Goal: Transaction & Acquisition: Book appointment/travel/reservation

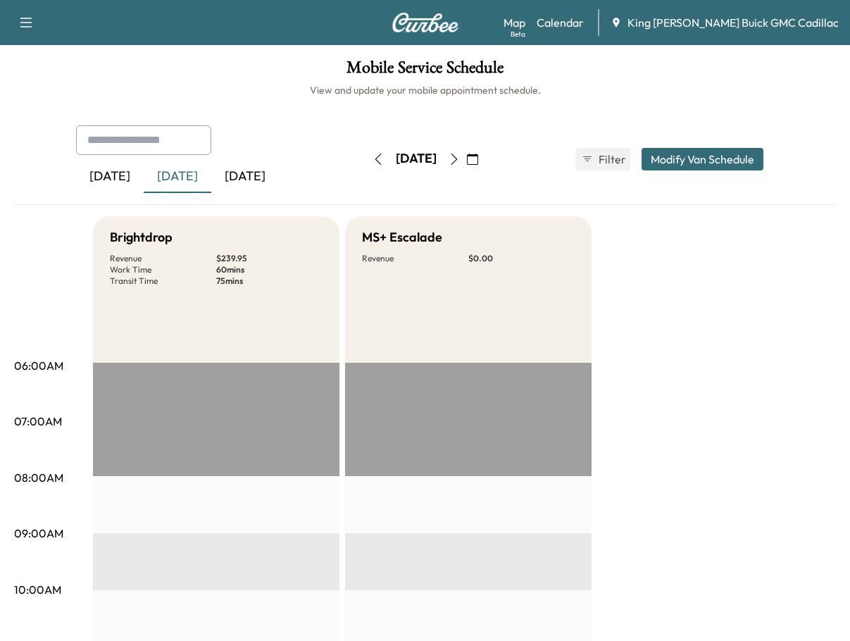
click at [373, 155] on icon "button" at bounding box center [378, 159] width 11 height 11
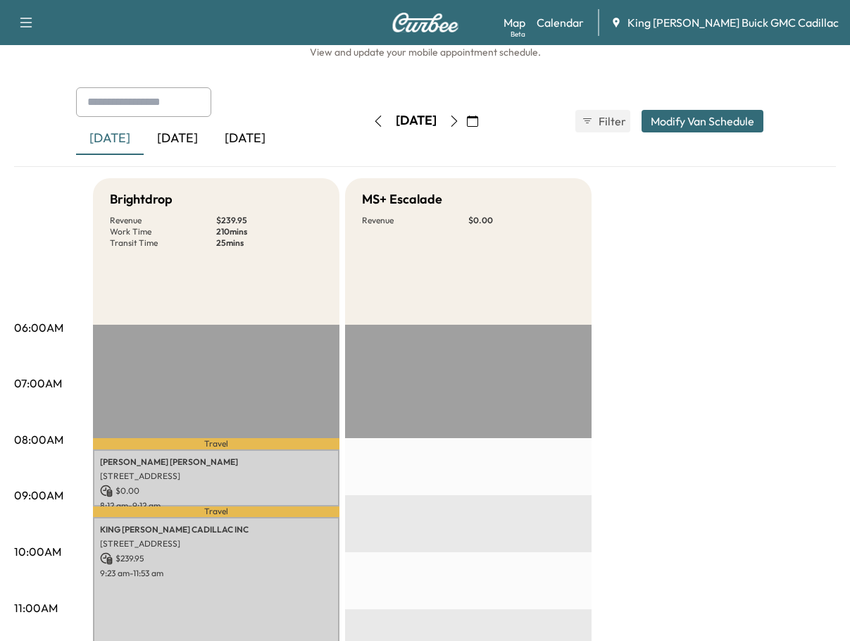
scroll to position [70, 0]
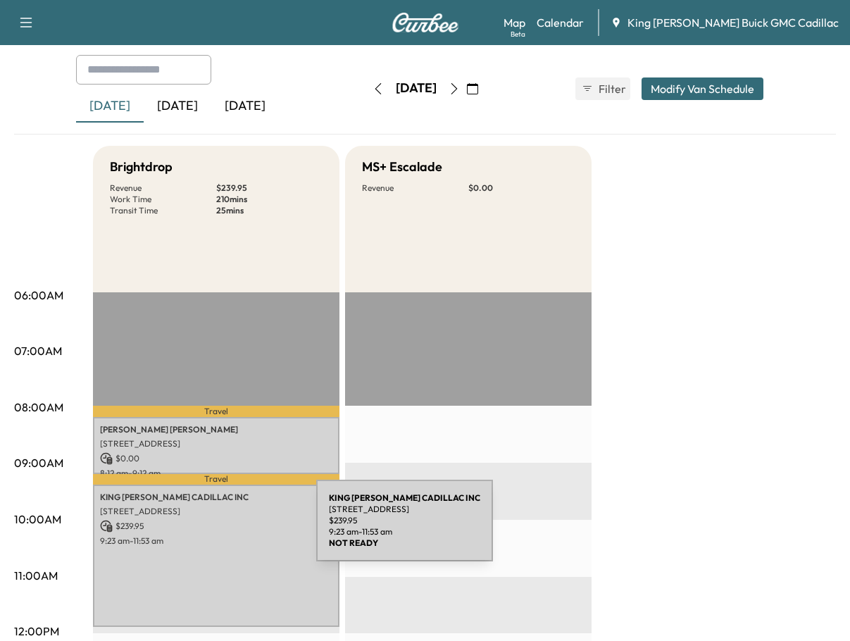
click at [211, 529] on p "$ 239.95" at bounding box center [216, 526] width 232 height 13
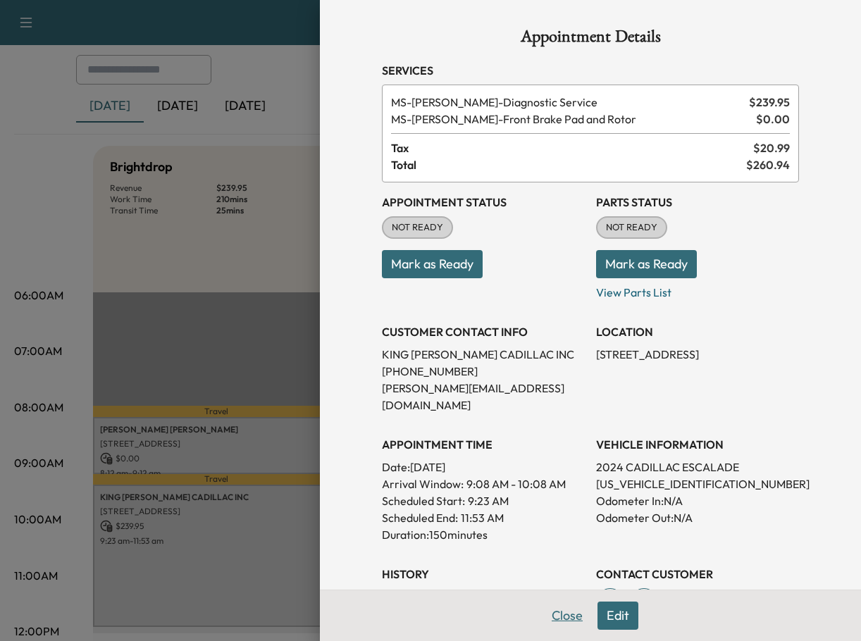
click at [574, 610] on button "Close" at bounding box center [566, 615] width 49 height 28
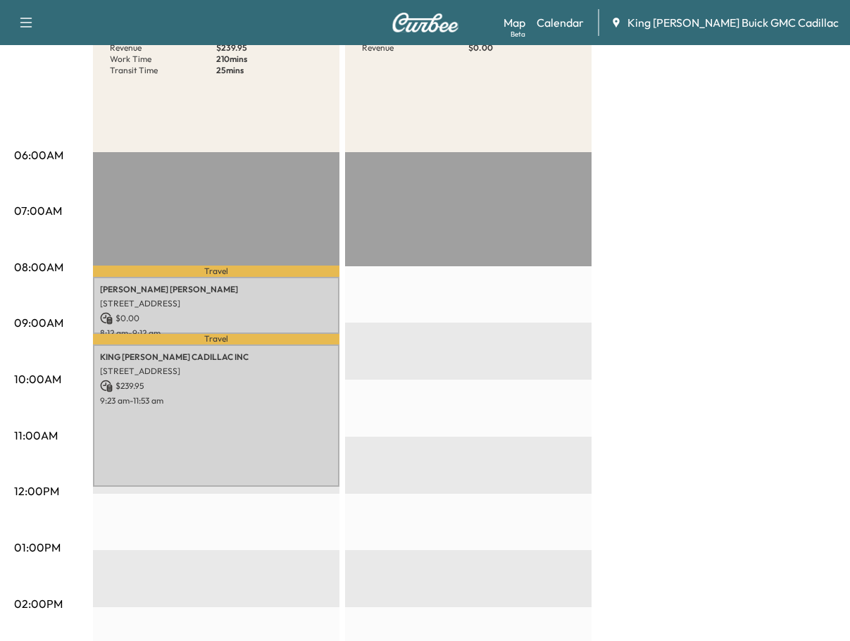
scroll to position [211, 0]
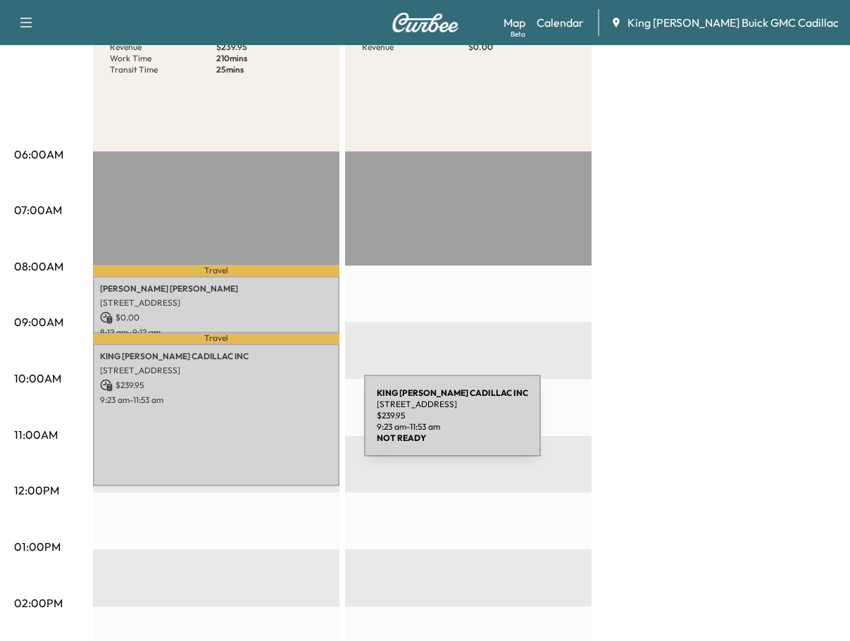
click at [258, 424] on div "KING [PERSON_NAME] CADILLAC INC [STREET_ADDRESS] $ 239.95 9:23 am - 11:53 am" at bounding box center [216, 415] width 246 height 142
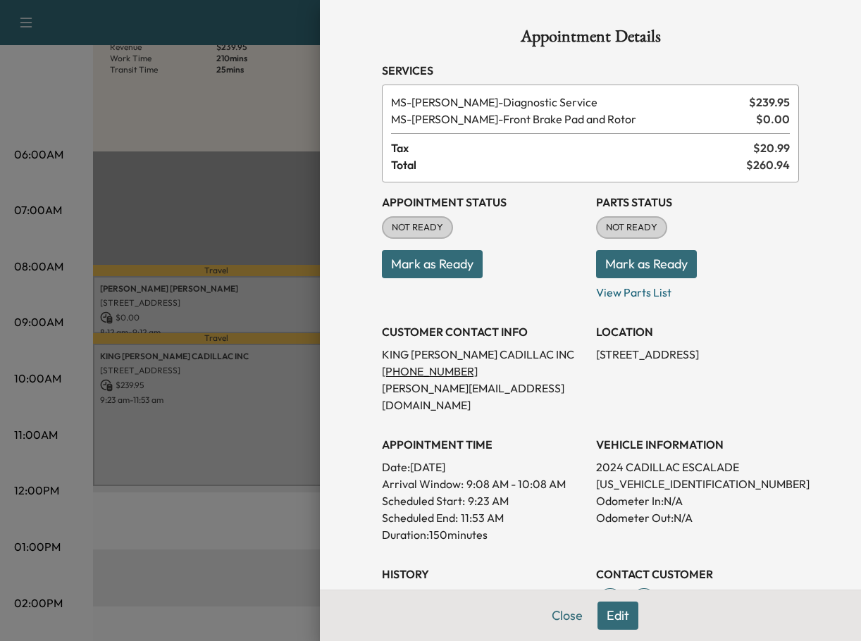
click at [617, 614] on button "Edit" at bounding box center [617, 615] width 41 height 28
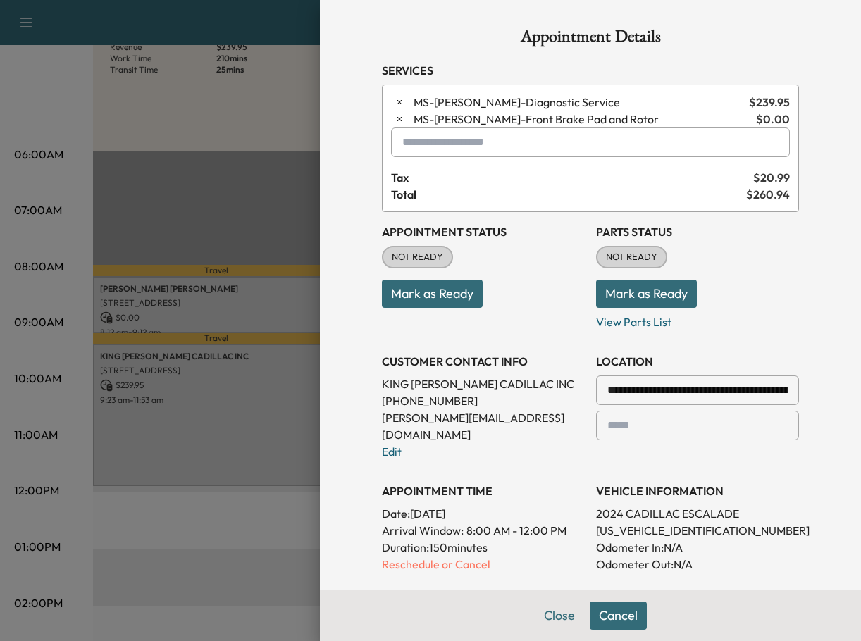
click at [265, 516] on div at bounding box center [430, 320] width 861 height 641
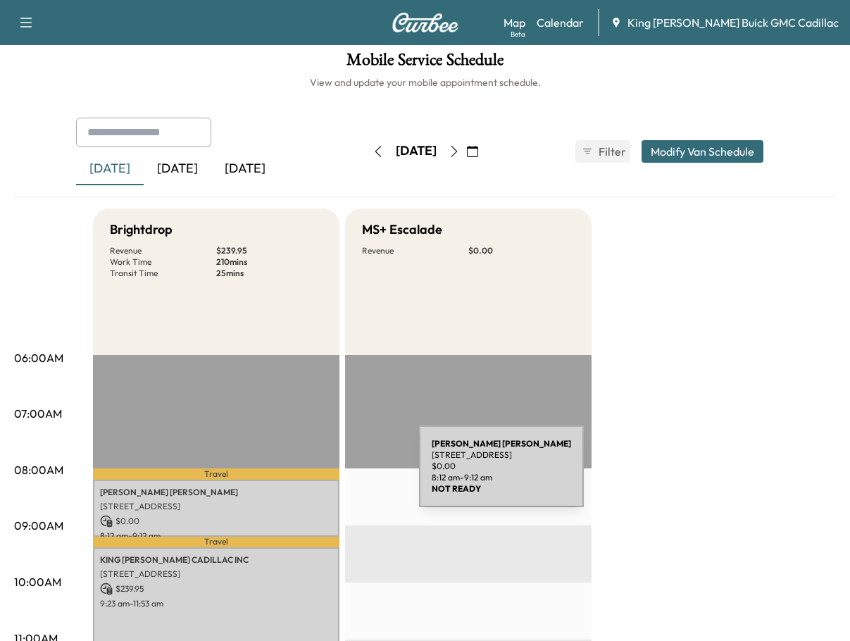
scroll to position [0, 0]
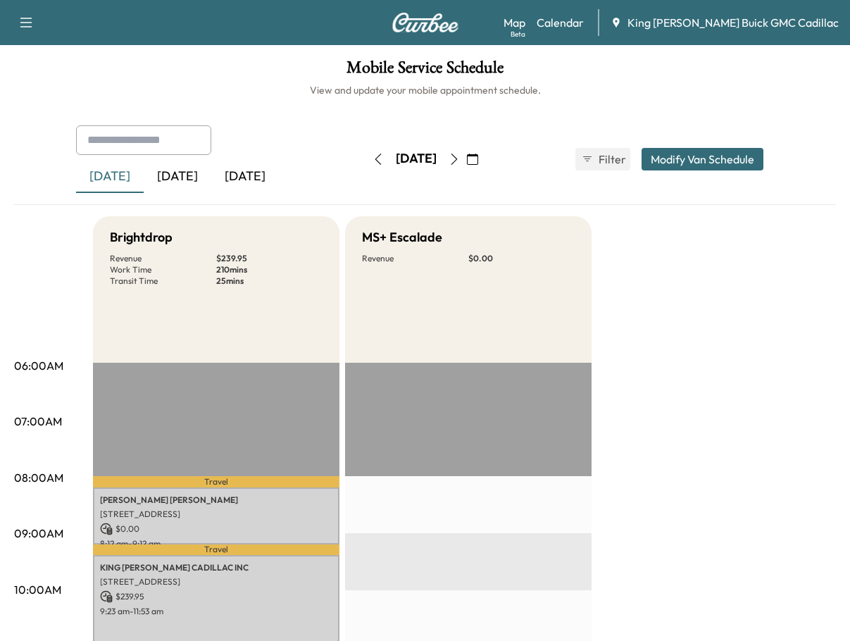
click at [197, 176] on div "[DATE]" at bounding box center [178, 177] width 68 height 32
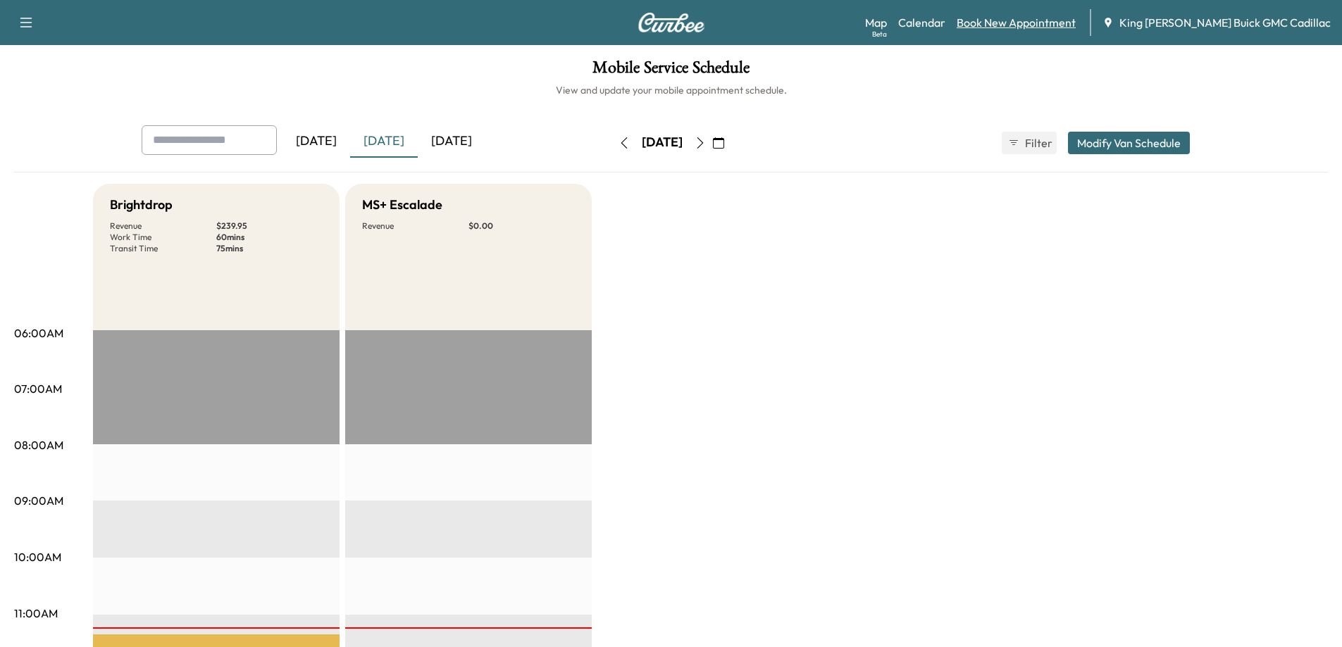
click at [849, 22] on link "Book New Appointment" at bounding box center [1015, 22] width 119 height 17
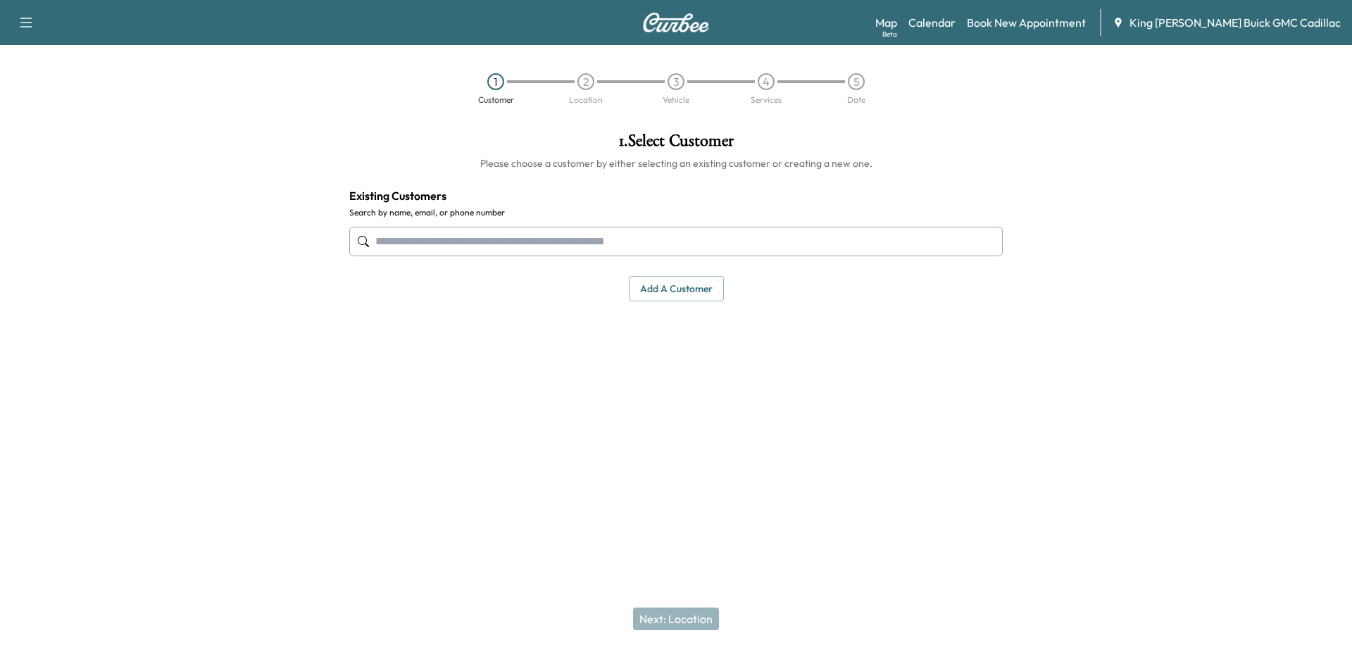
click at [502, 249] on input "text" at bounding box center [676, 242] width 654 height 30
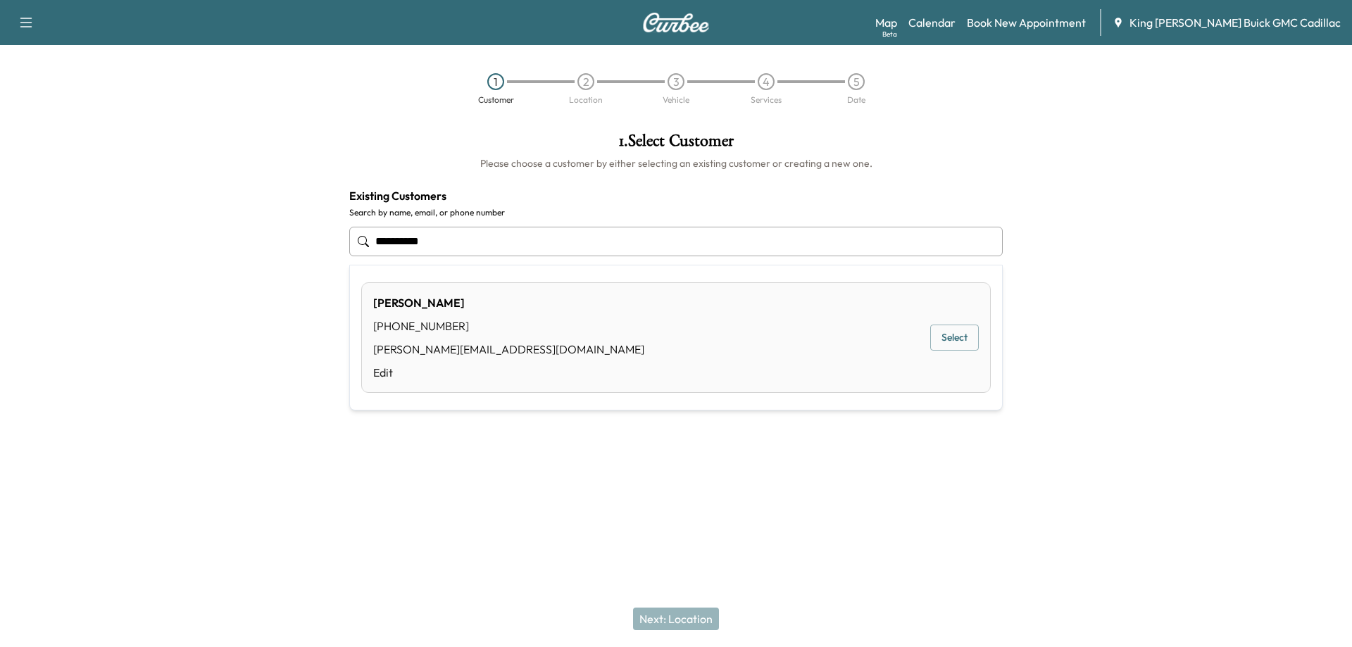
click at [553, 319] on div "[PERSON_NAME] [PHONE_NUMBER] [PERSON_NAME][EMAIL_ADDRESS][DOMAIN_NAME] Edit Sel…" at bounding box center [676, 337] width 630 height 111
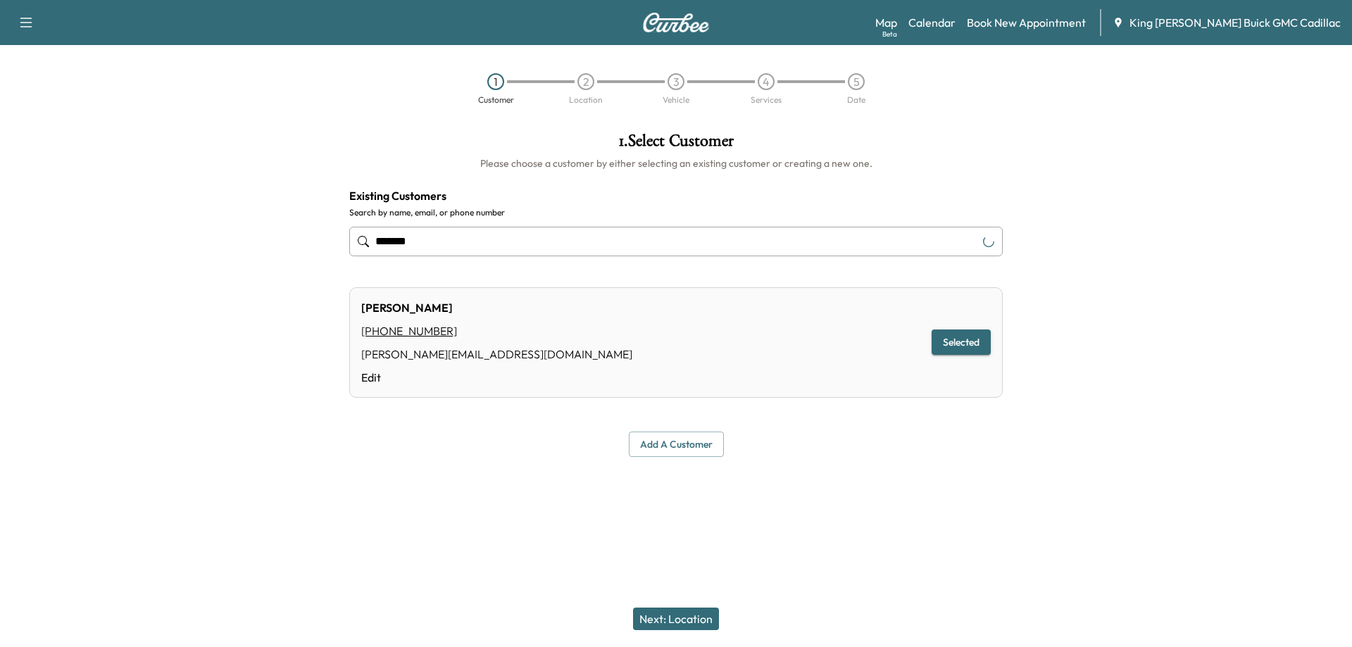
type input "******"
click at [688, 624] on button "Next: Location" at bounding box center [676, 619] width 86 height 23
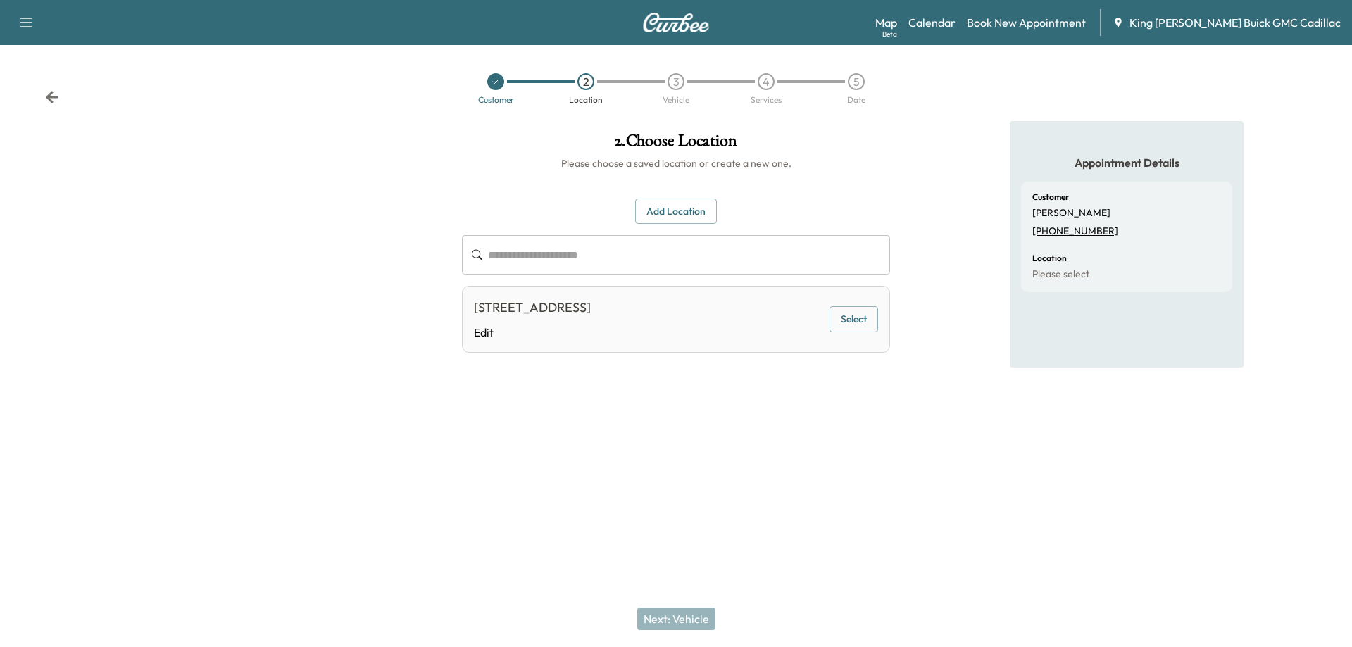
click at [849, 324] on button "Select" at bounding box center [854, 319] width 49 height 26
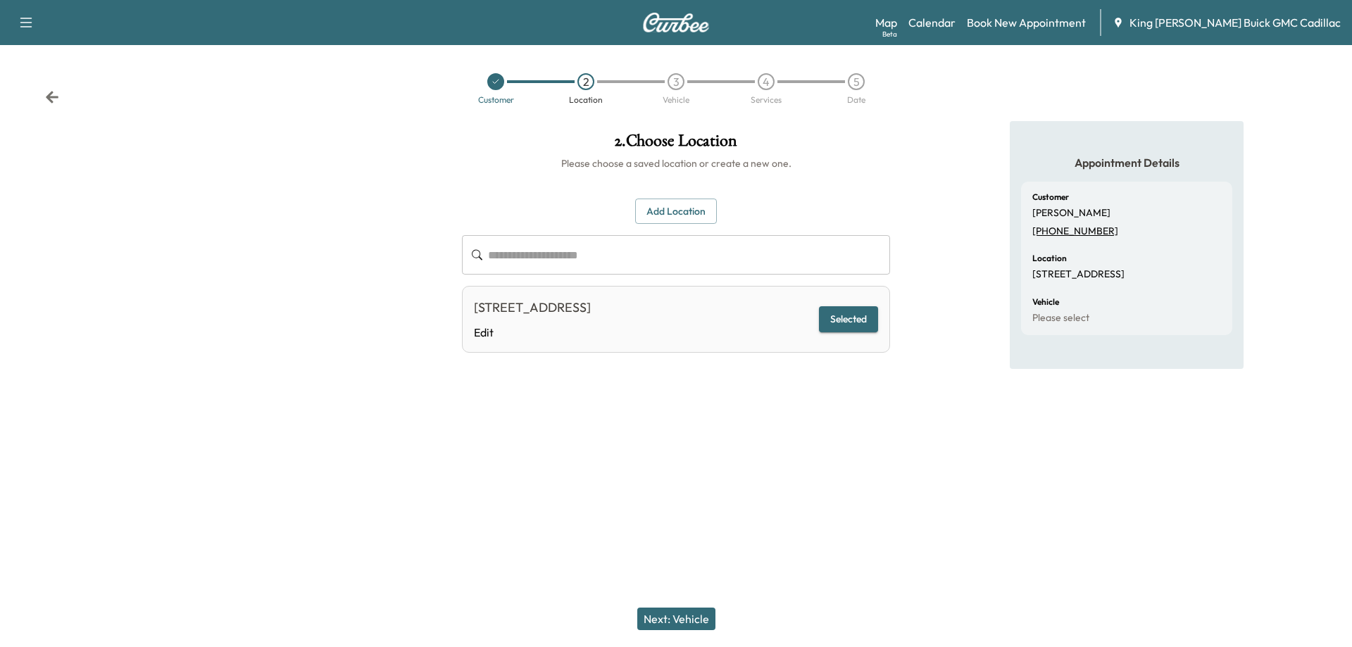
click at [698, 617] on button "Next: Vehicle" at bounding box center [676, 619] width 78 height 23
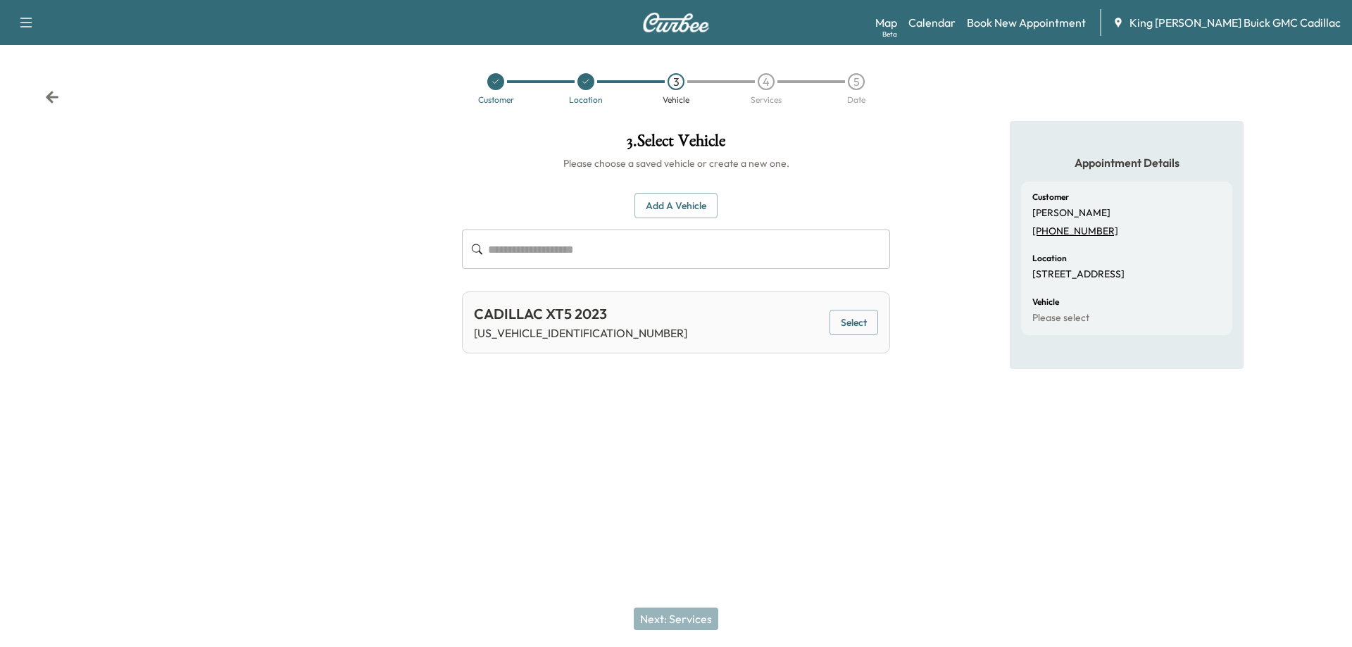
click at [849, 327] on button "Select" at bounding box center [854, 323] width 49 height 26
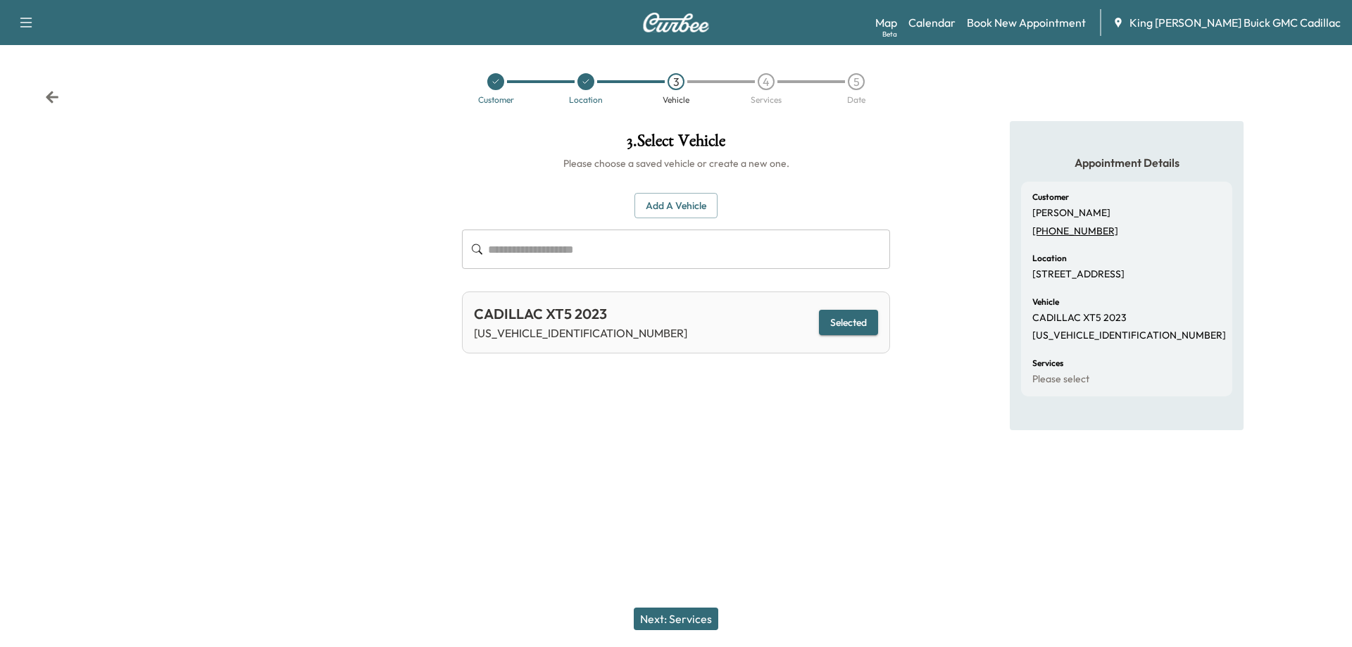
click at [680, 614] on button "Next: Services" at bounding box center [676, 619] width 85 height 23
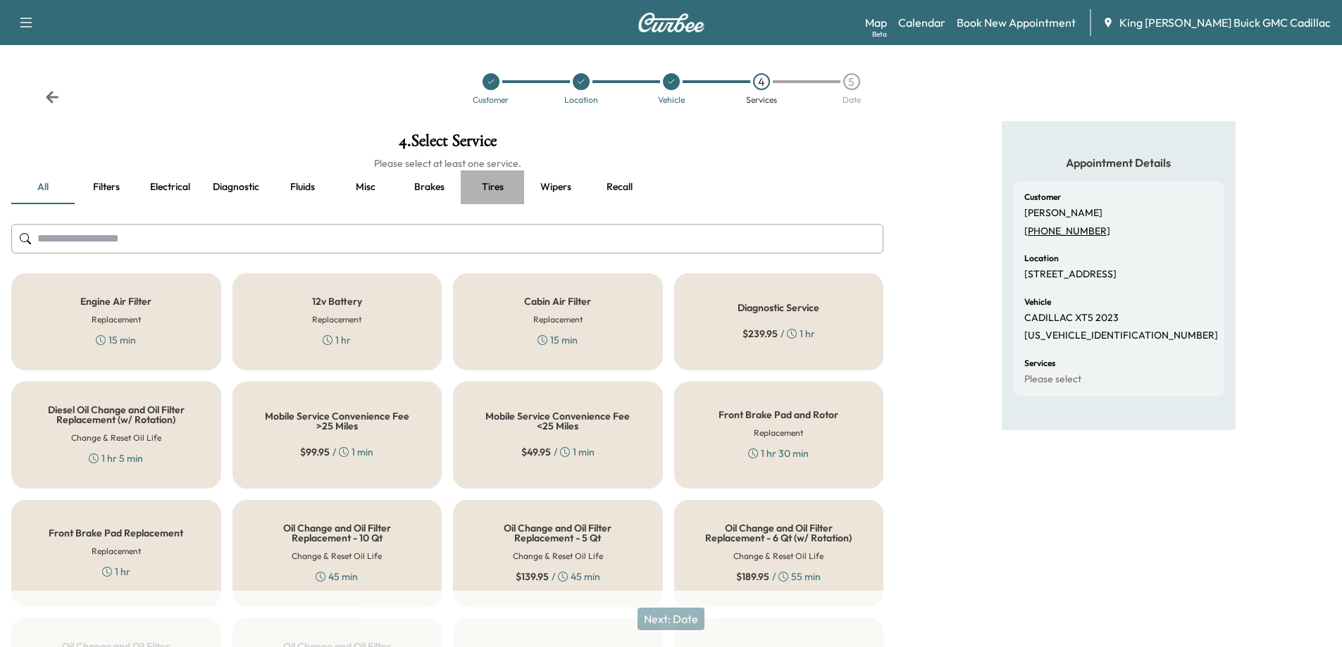
click at [494, 187] on button "Tires" at bounding box center [492, 187] width 63 height 34
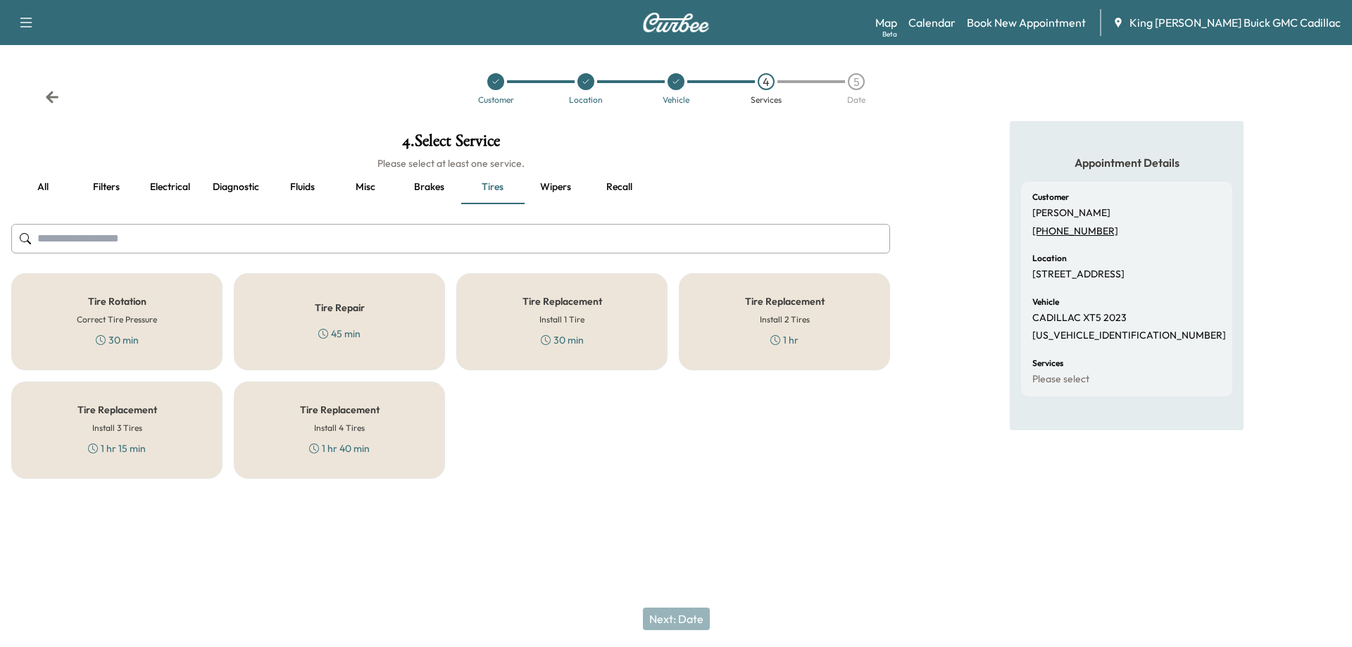
click at [428, 444] on div "Tire Replacement Install 4 Tires 1 hr 40 min" at bounding box center [339, 430] width 211 height 97
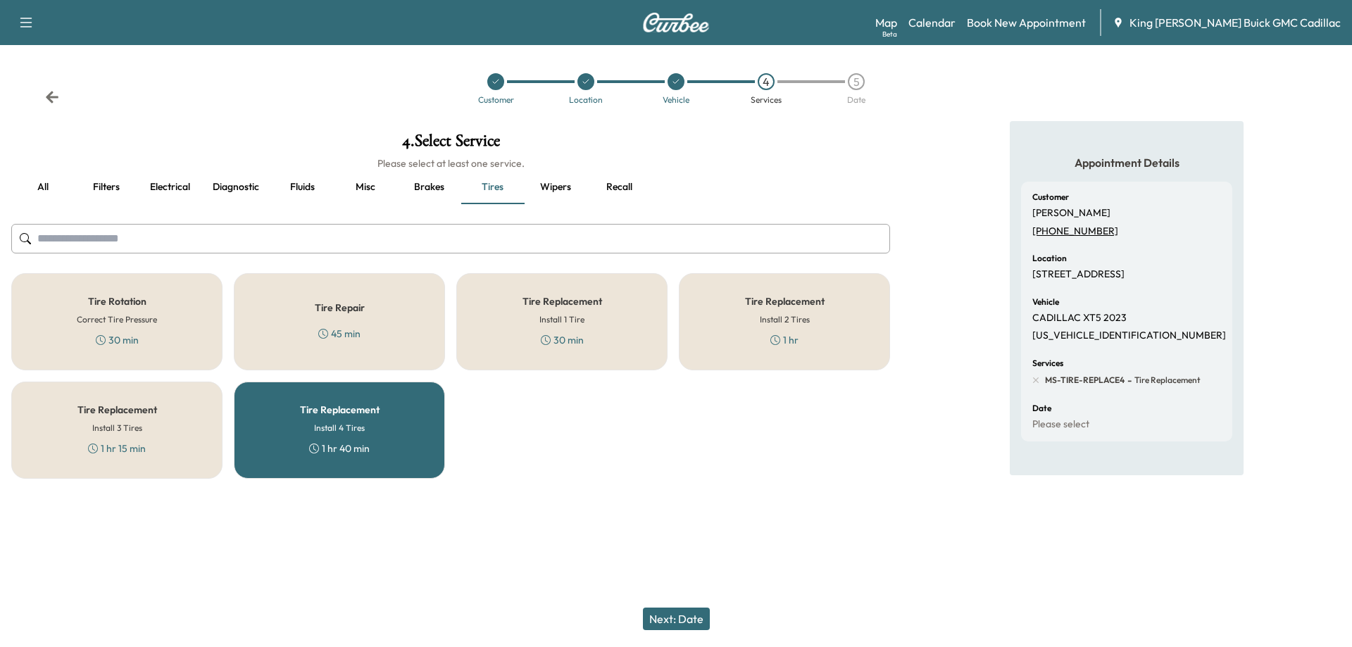
click at [356, 182] on button "Misc" at bounding box center [365, 187] width 63 height 34
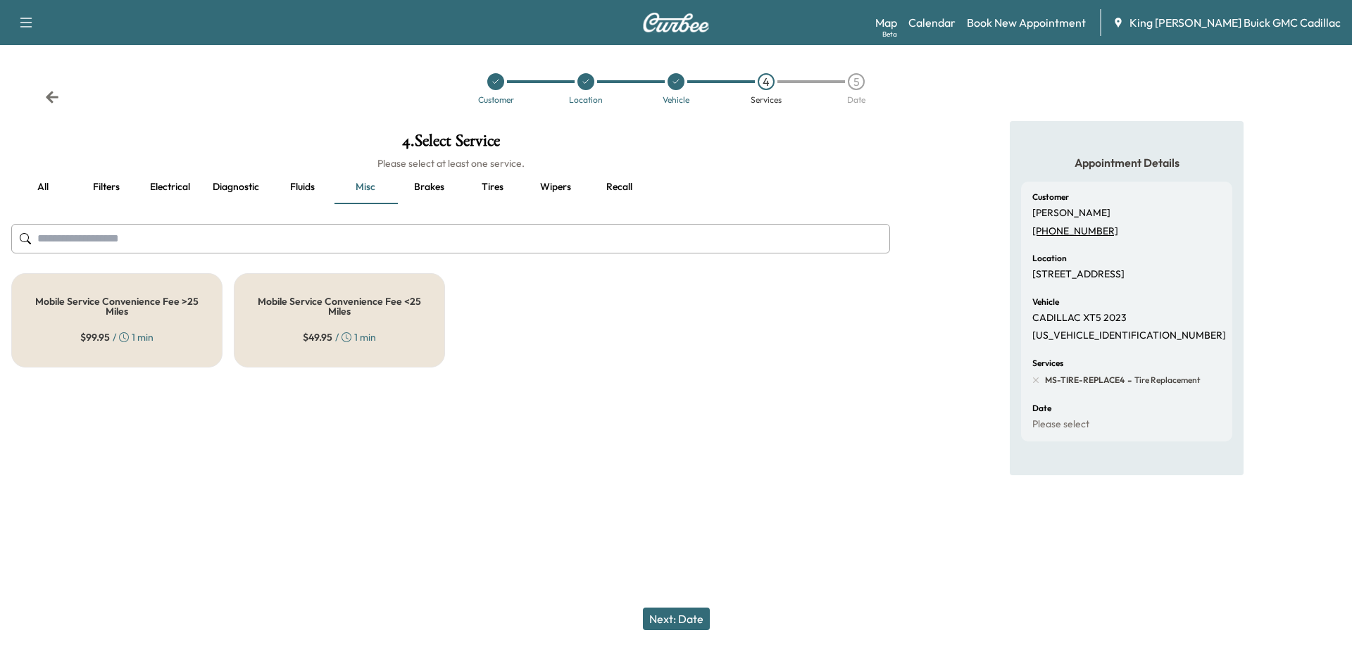
click at [318, 327] on div "Mobile Service Convenience Fee <25 Miles $ 49.95 / 1 min" at bounding box center [339, 320] width 211 height 94
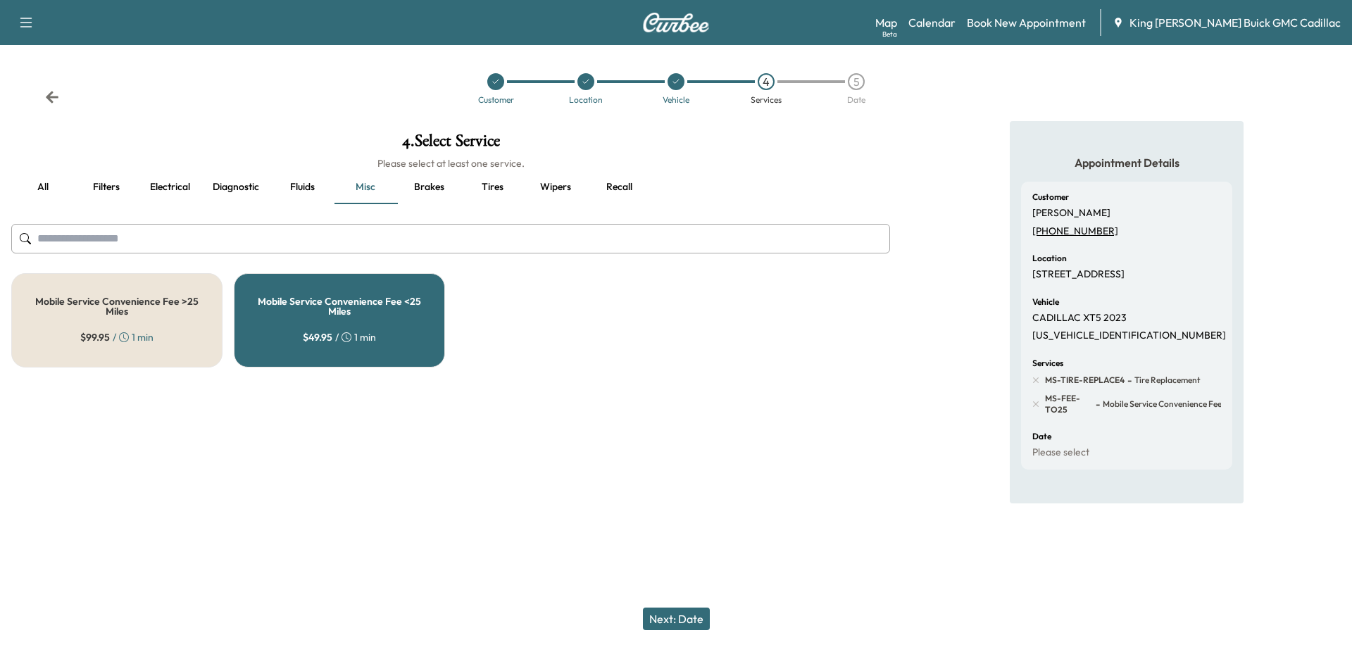
click at [686, 623] on button "Next: Date" at bounding box center [676, 619] width 67 height 23
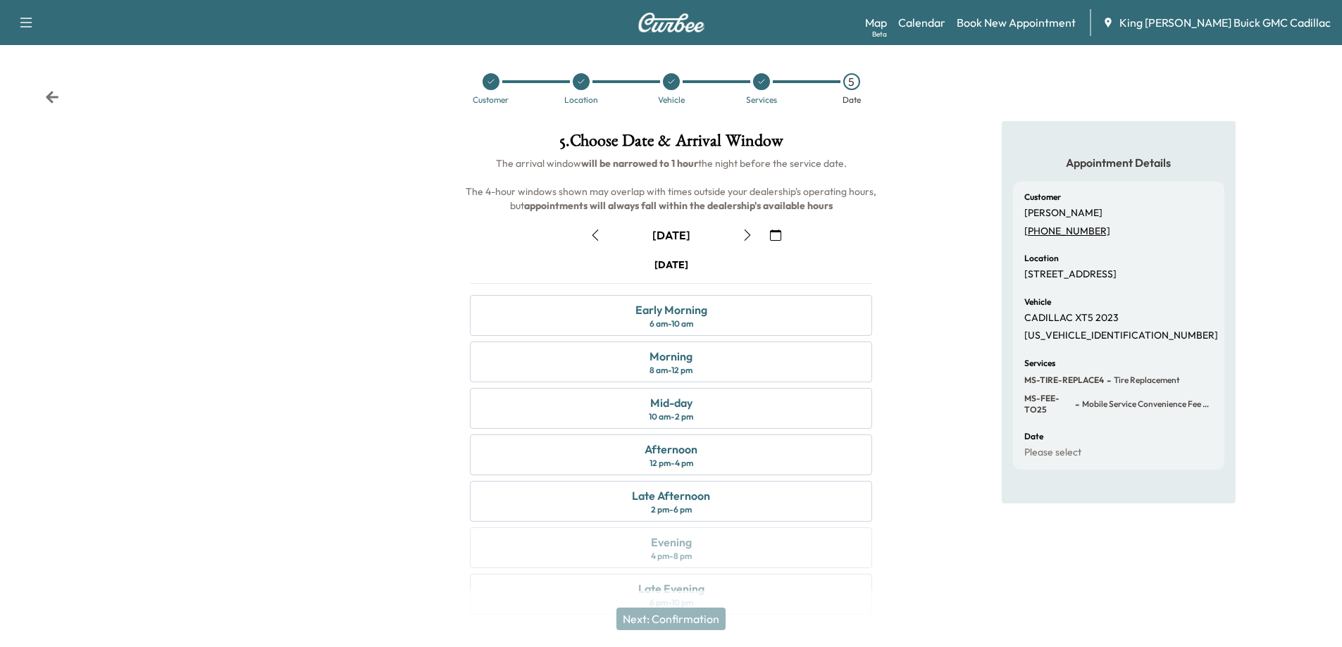
click at [772, 235] on icon "button" at bounding box center [775, 235] width 11 height 11
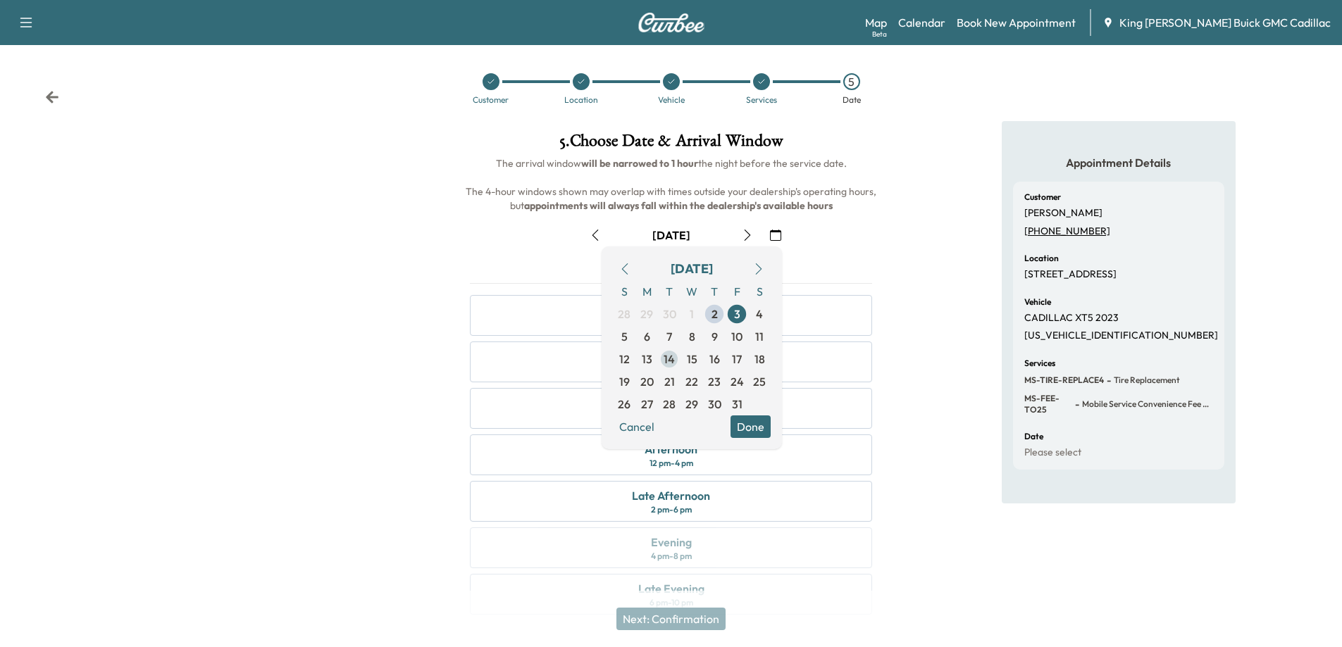
click at [667, 359] on span "14" at bounding box center [668, 359] width 11 height 17
click at [375, 423] on div at bounding box center [223, 376] width 447 height 511
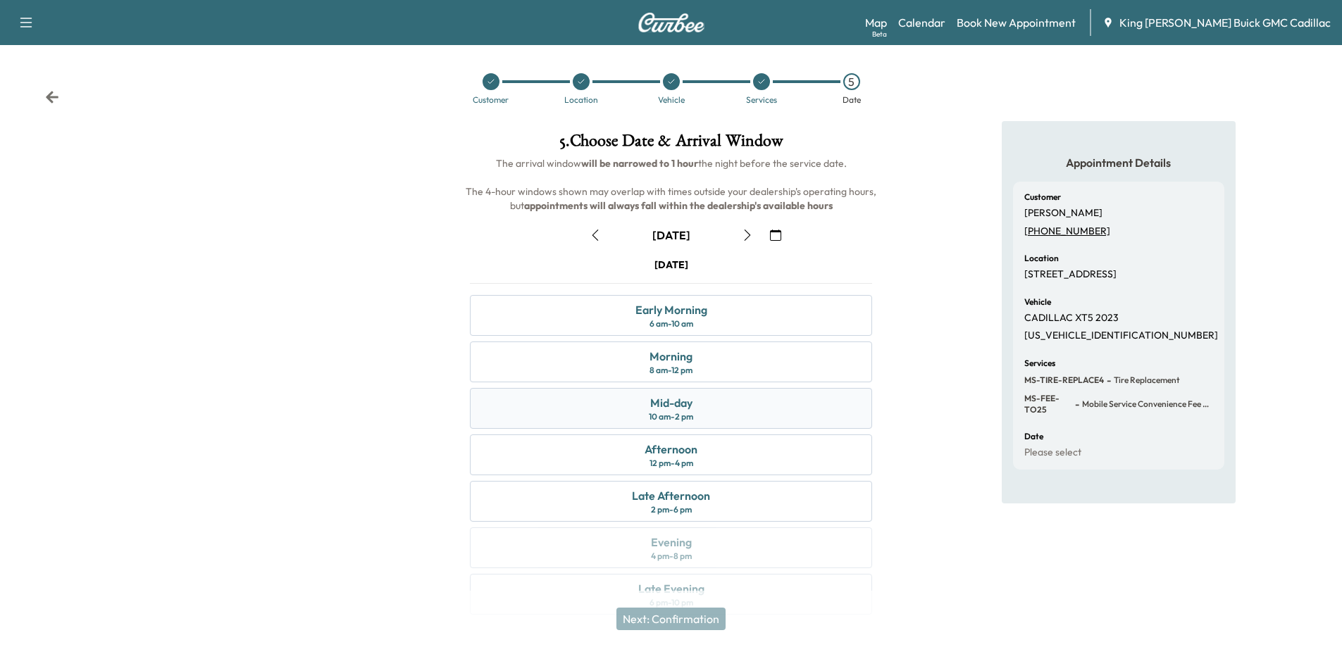
click at [572, 414] on div "Mid-day 10 am - 2 pm" at bounding box center [671, 408] width 402 height 41
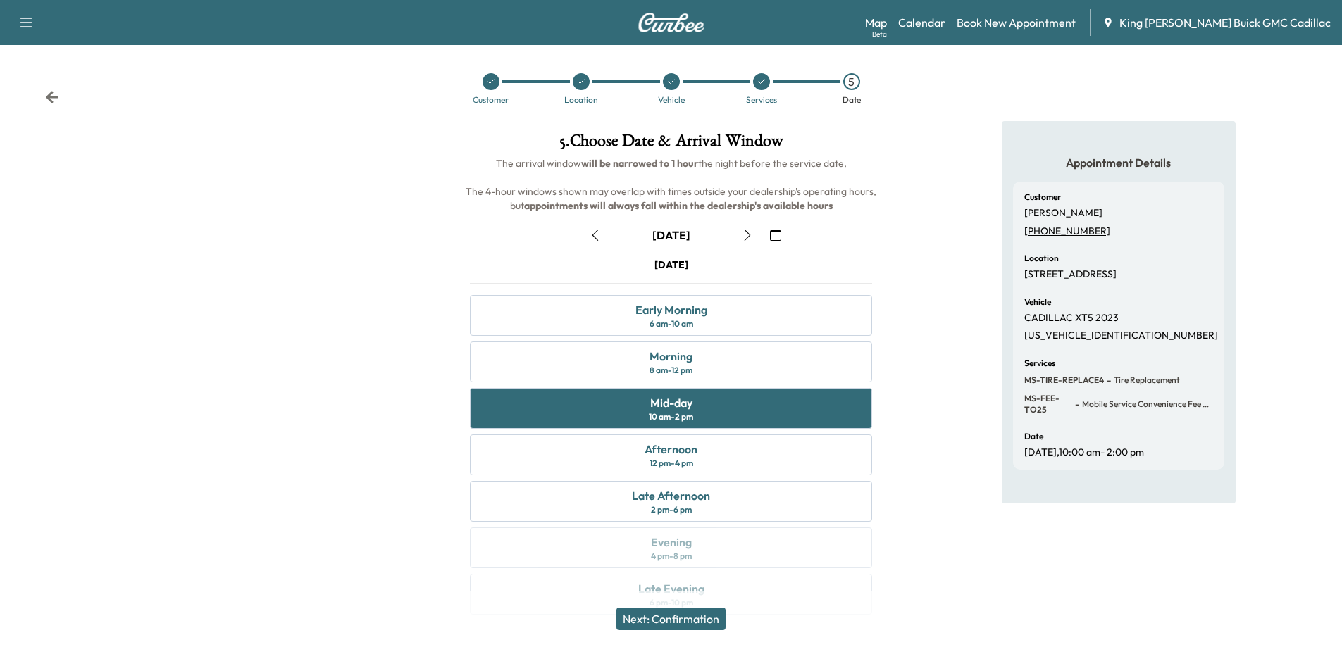
click at [637, 609] on button "Next: Confirmation" at bounding box center [670, 619] width 109 height 23
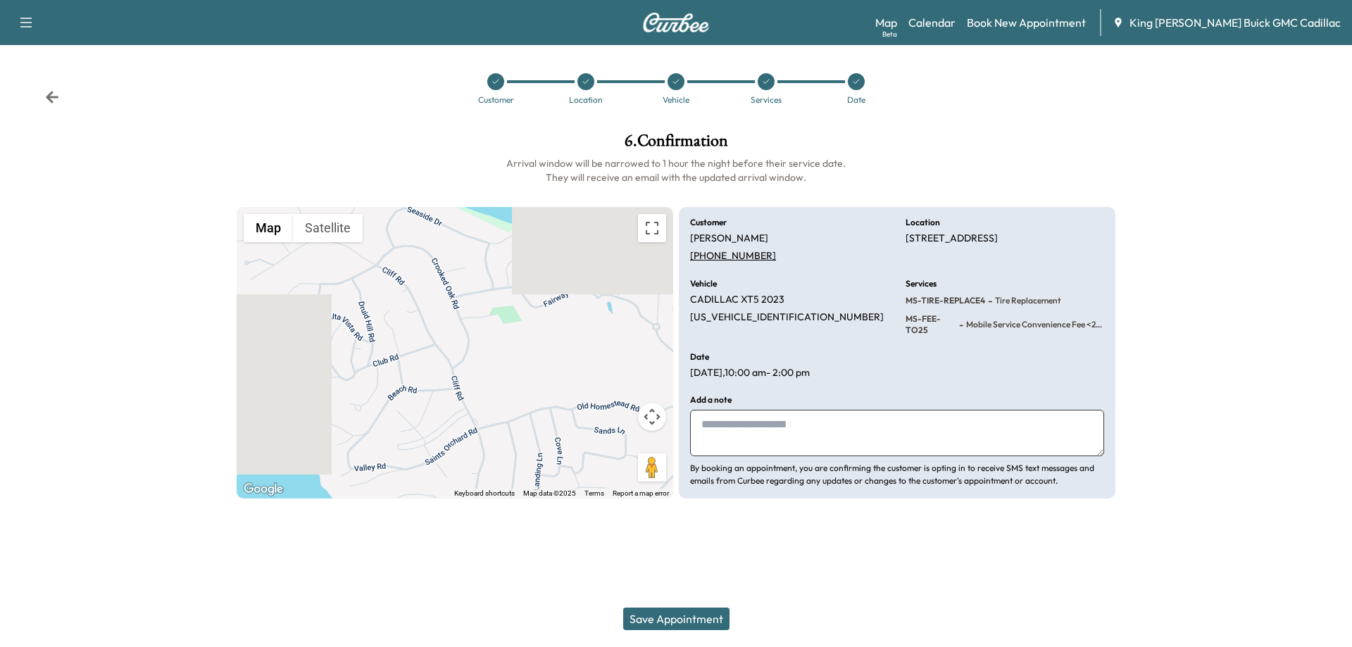
click at [781, 442] on textarea at bounding box center [897, 433] width 414 height 46
click at [702, 616] on button "Save Appointment" at bounding box center [676, 619] width 106 height 23
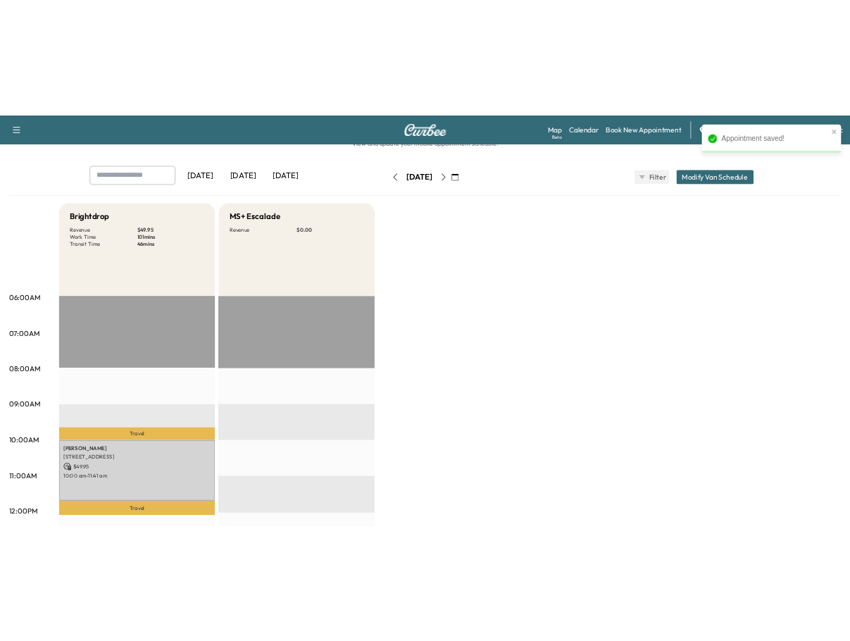
scroll to position [70, 0]
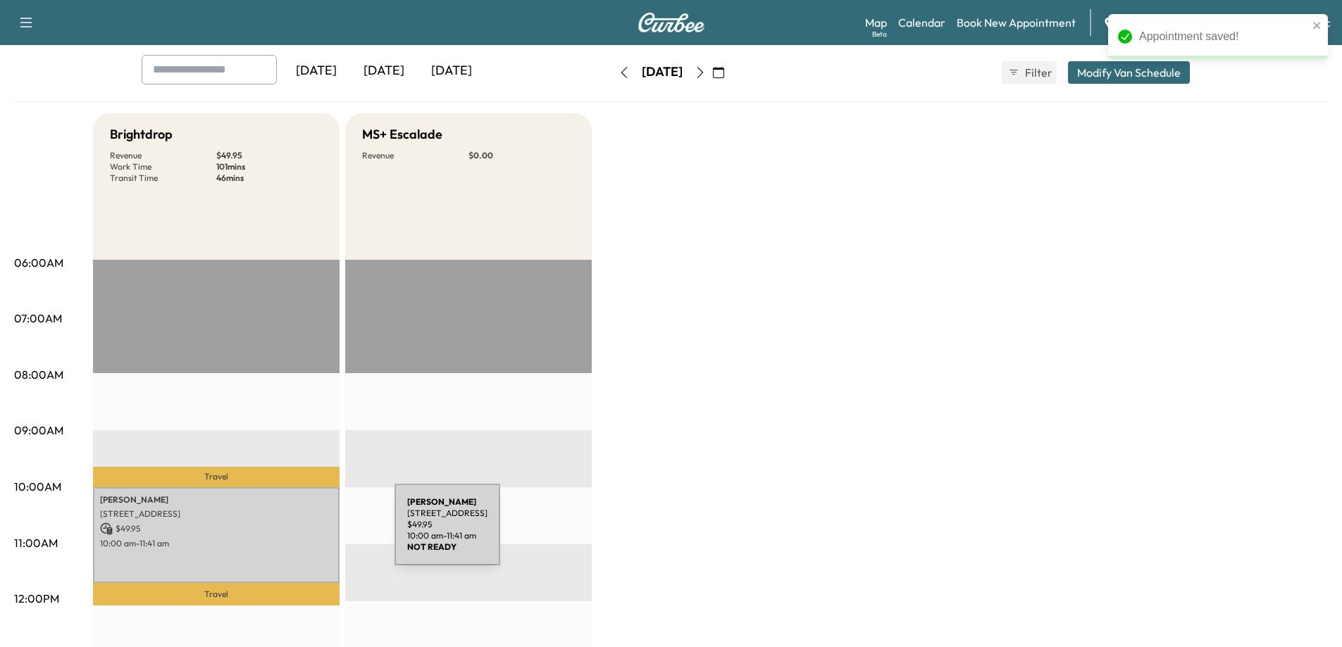
click at [289, 533] on div "[PERSON_NAME] [STREET_ADDRESS][PERSON_NAME] $ 49.95 10:00 am - 11:41 am" at bounding box center [216, 535] width 246 height 96
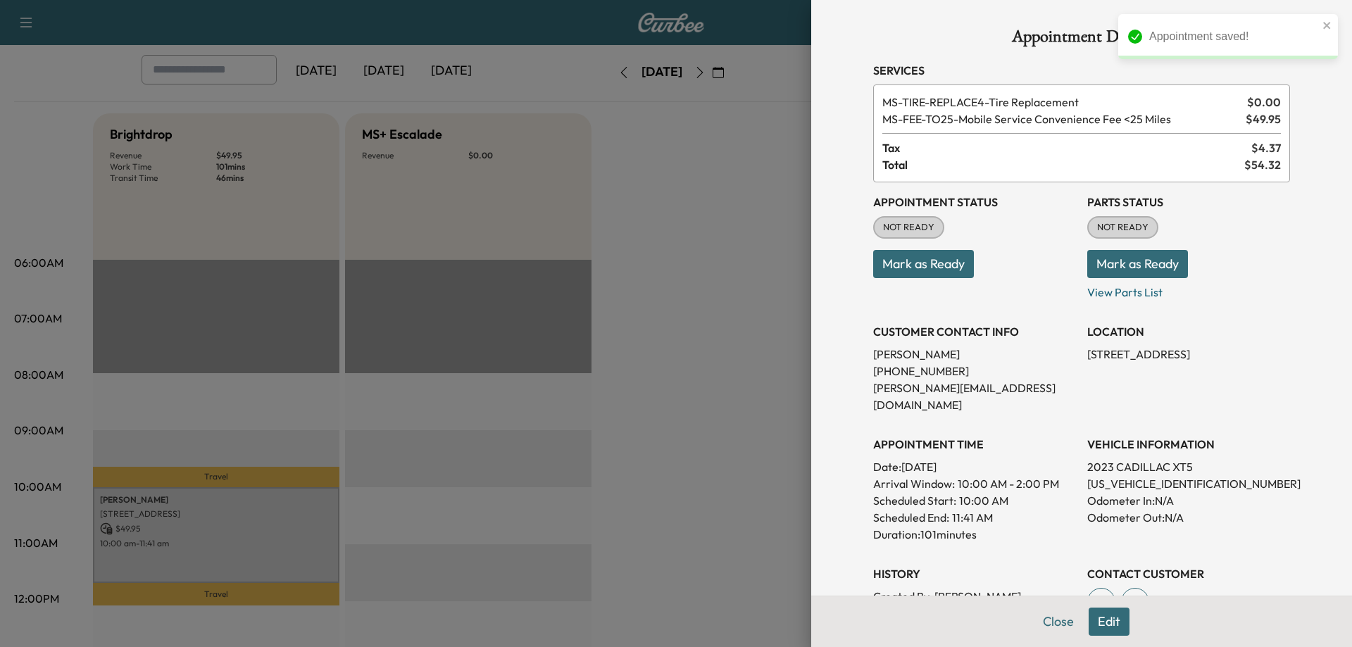
click at [849, 268] on button "Mark as Ready" at bounding box center [923, 264] width 101 height 28
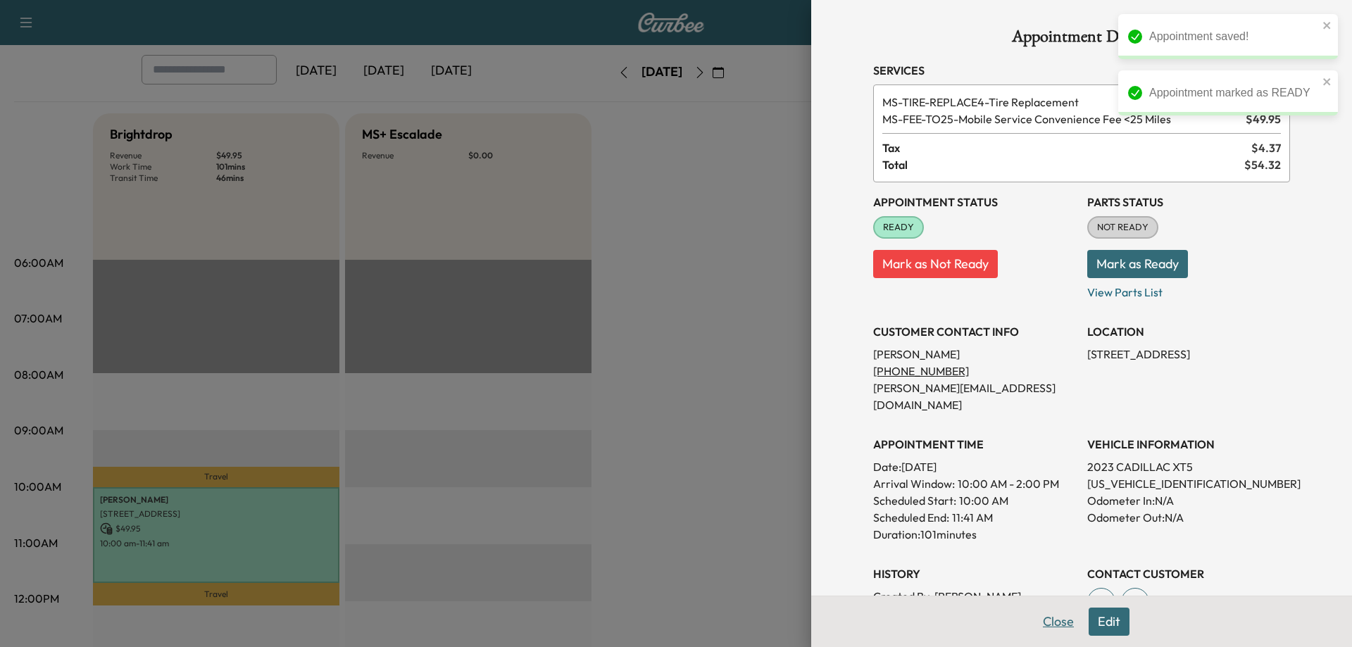
click at [849, 618] on button "Close" at bounding box center [1058, 622] width 49 height 28
